Goal: Find specific page/section: Find specific page/section

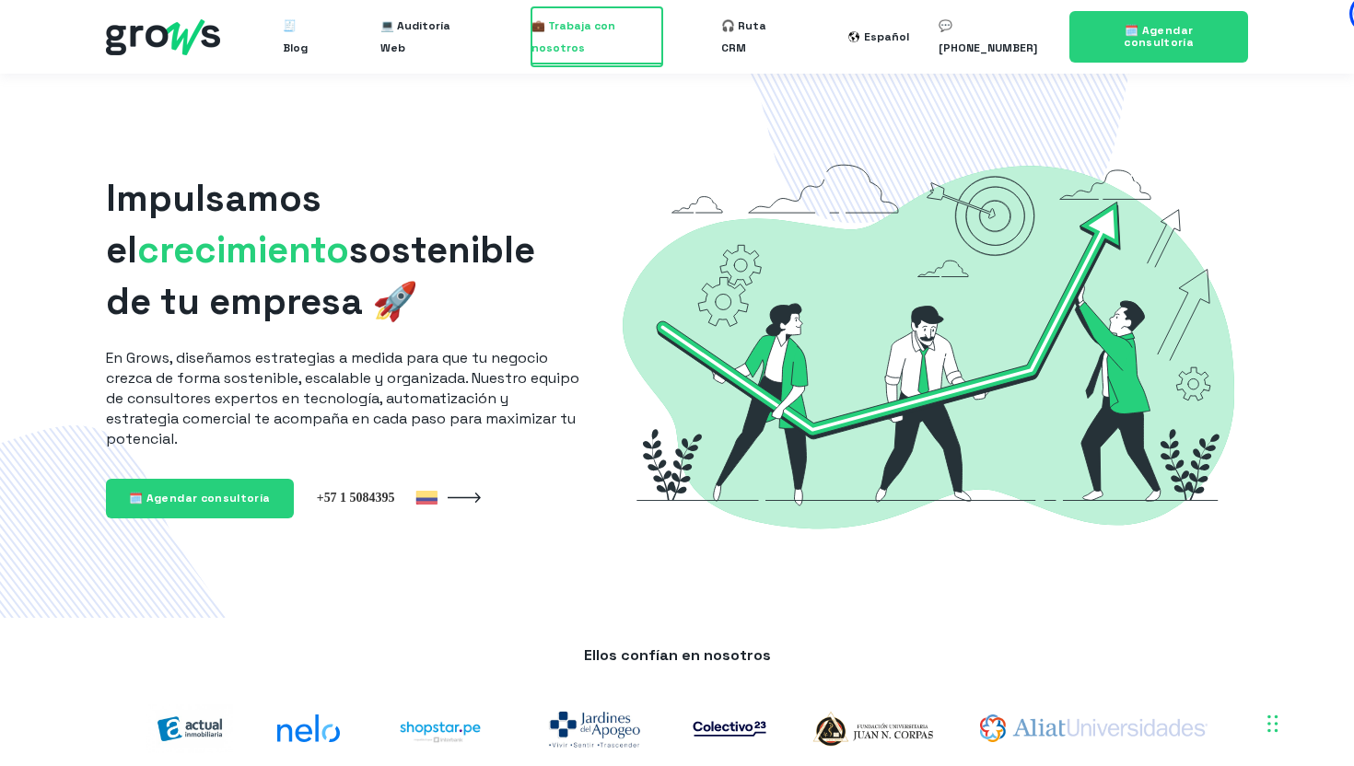
click at [582, 36] on span "💼 Trabaja con nosotros" at bounding box center [597, 36] width 132 height 59
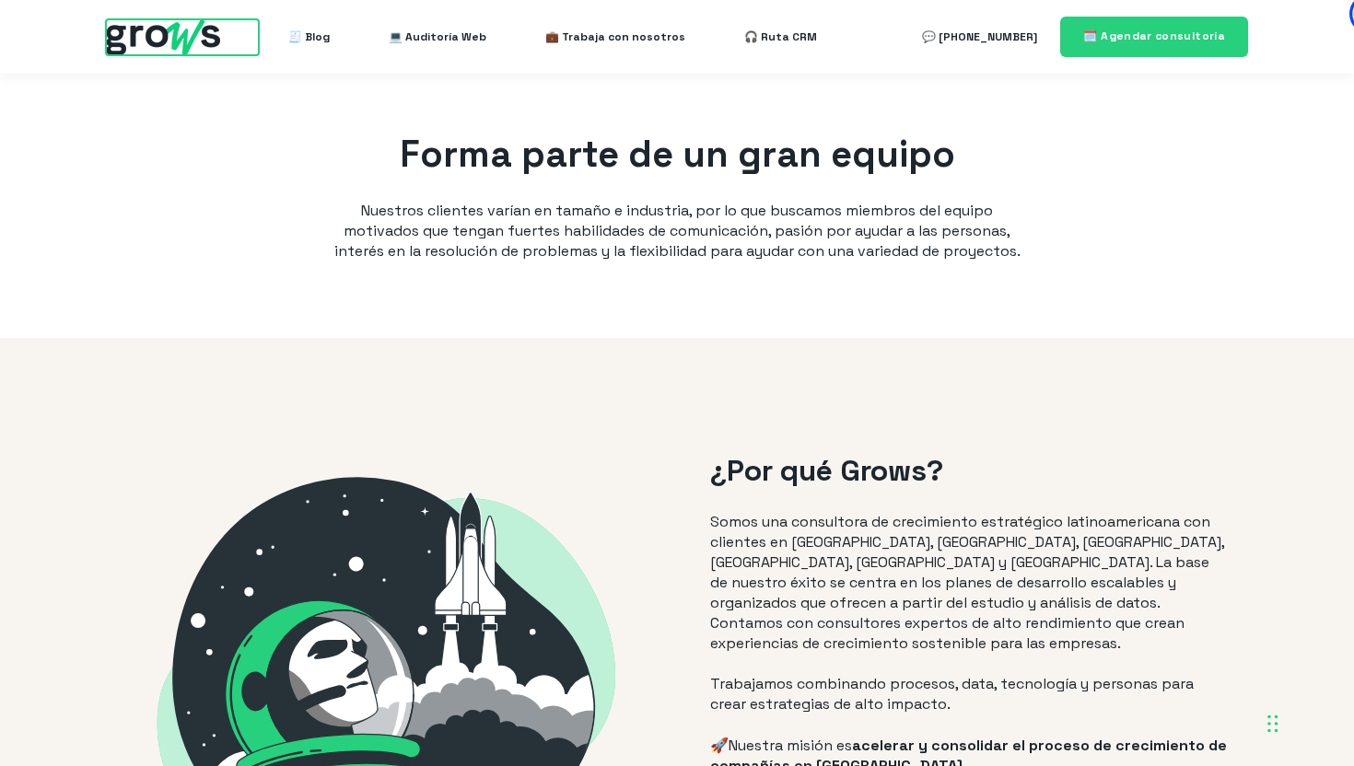
click at [132, 29] on img at bounding box center [163, 37] width 114 height 36
